Goal: Task Accomplishment & Management: Complete application form

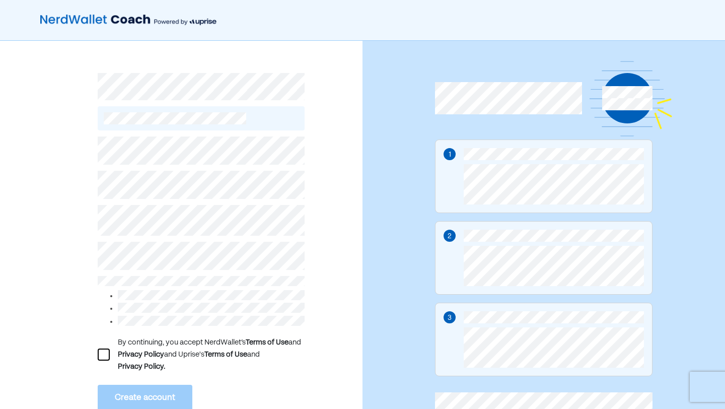
click at [109, 359] on div "By continuing, you accept NerdWallet’s Terms of Use and Privacy Policy and Upri…" at bounding box center [201, 354] width 207 height 36
click at [104, 352] on div at bounding box center [104, 354] width 12 height 12
click at [138, 386] on button "Create account" at bounding box center [145, 398] width 95 height 26
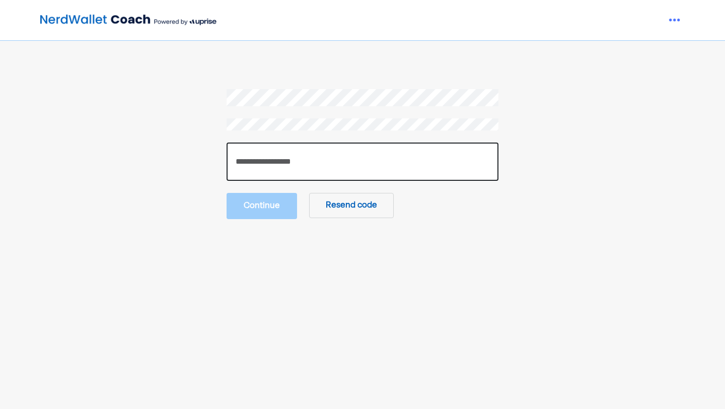
click at [416, 147] on input "number" at bounding box center [362, 161] width 272 height 38
type input "******"
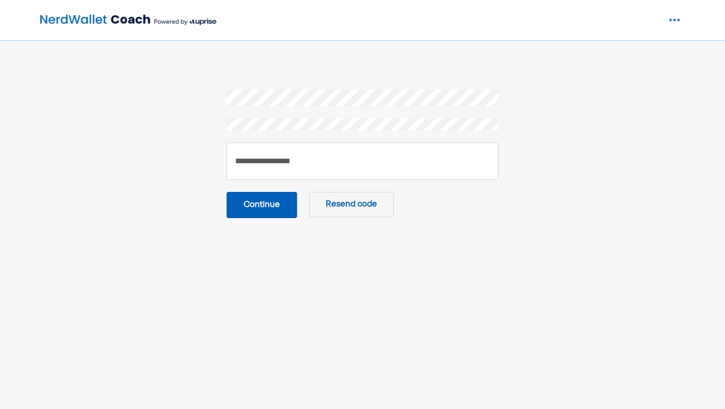
click at [259, 203] on button "Continue" at bounding box center [261, 205] width 70 height 26
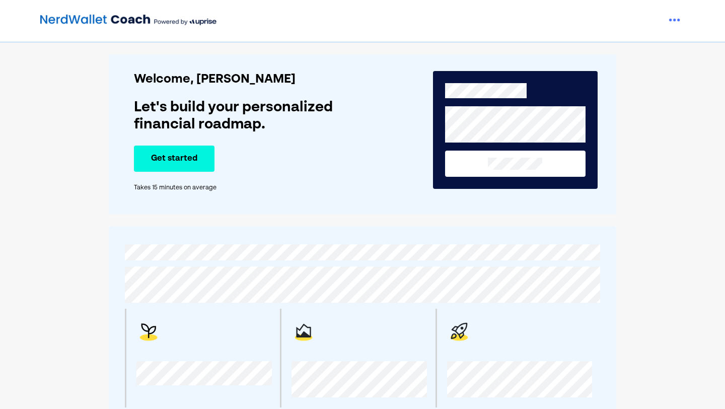
click at [177, 164] on button "Get started" at bounding box center [174, 158] width 81 height 26
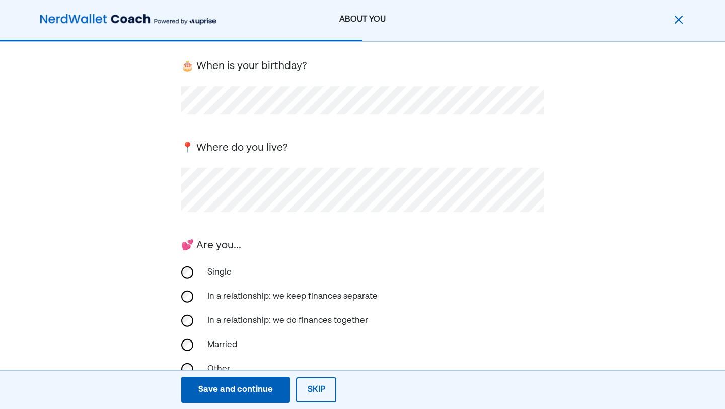
scroll to position [135, 0]
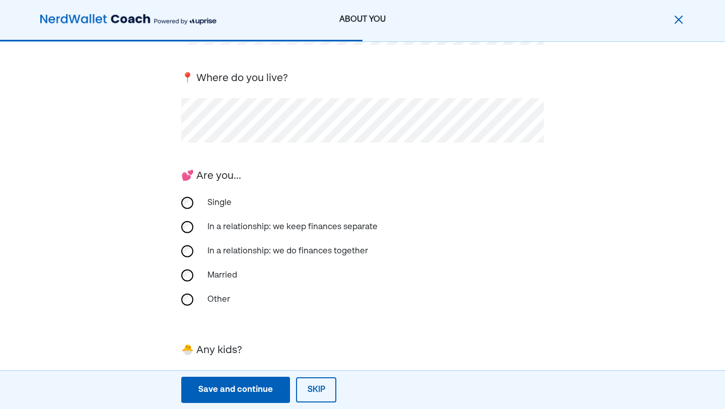
click at [314, 226] on div "In a relationship: we keep finances separate" at bounding box center [292, 227] width 182 height 24
click at [252, 393] on div "Save and continue" at bounding box center [235, 390] width 74 height 12
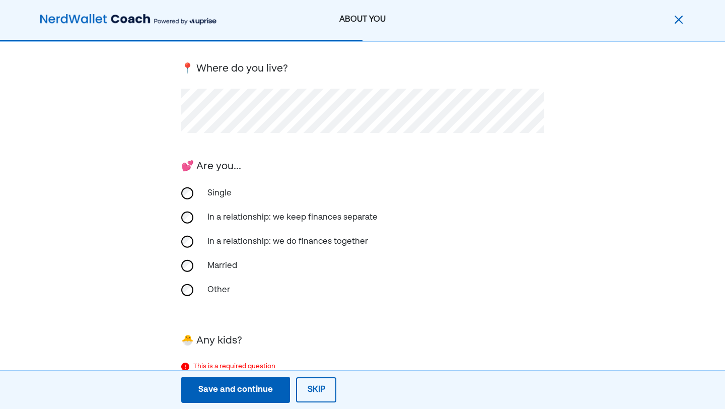
scroll to position [228, 0]
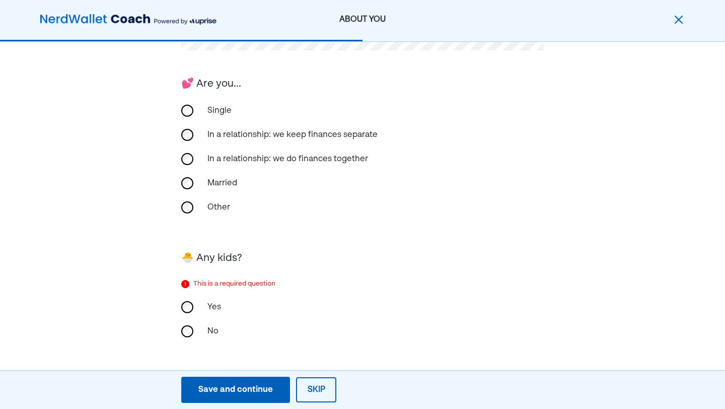
click at [205, 330] on div "No" at bounding box center [251, 331] width 101 height 24
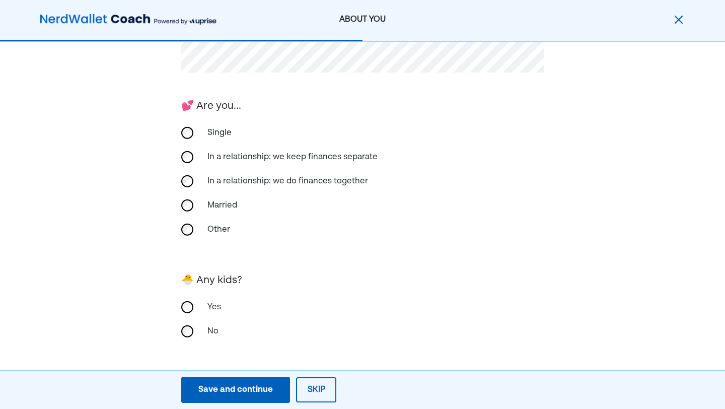
click at [239, 393] on div "Save and continue" at bounding box center [235, 390] width 74 height 12
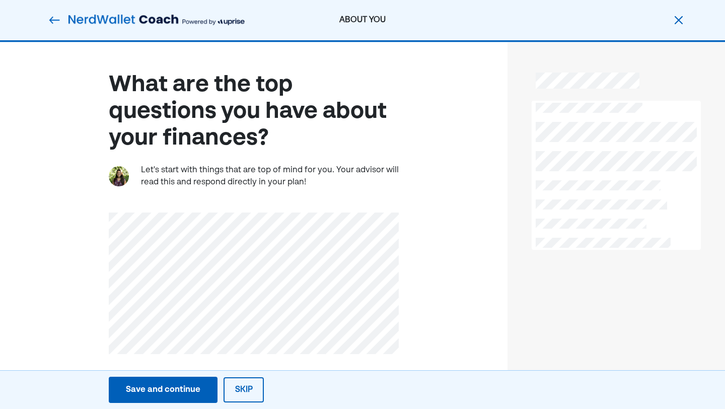
scroll to position [6, 0]
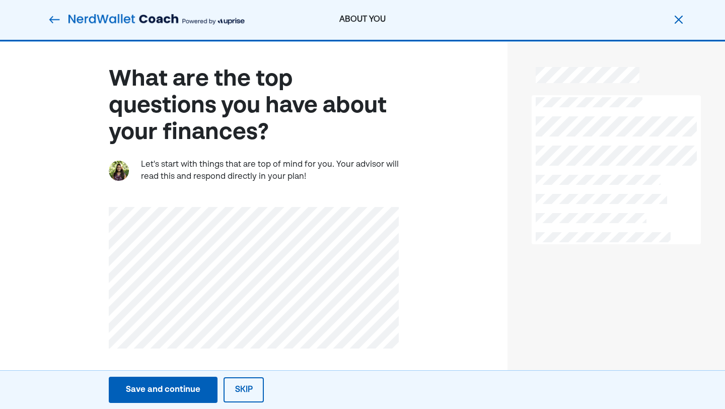
click at [168, 388] on div "Save and continue" at bounding box center [163, 390] width 74 height 12
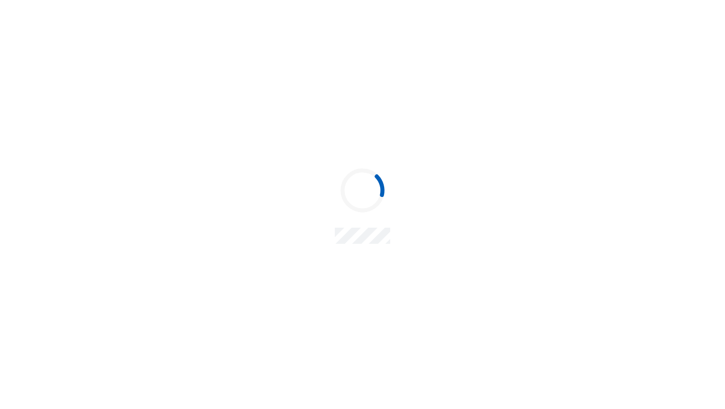
scroll to position [0, 0]
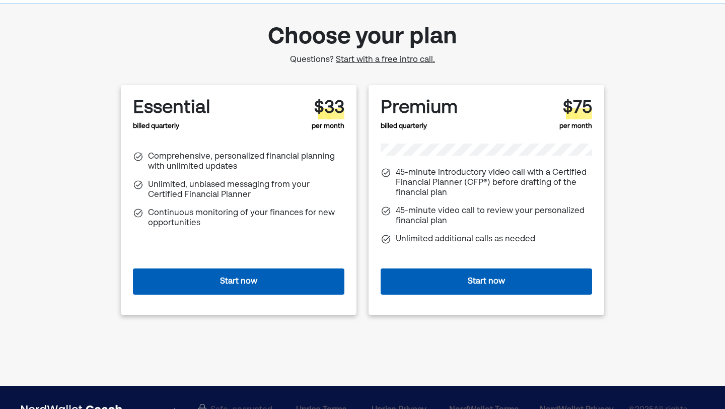
scroll to position [74, 0]
